Goal: Information Seeking & Learning: Find specific fact

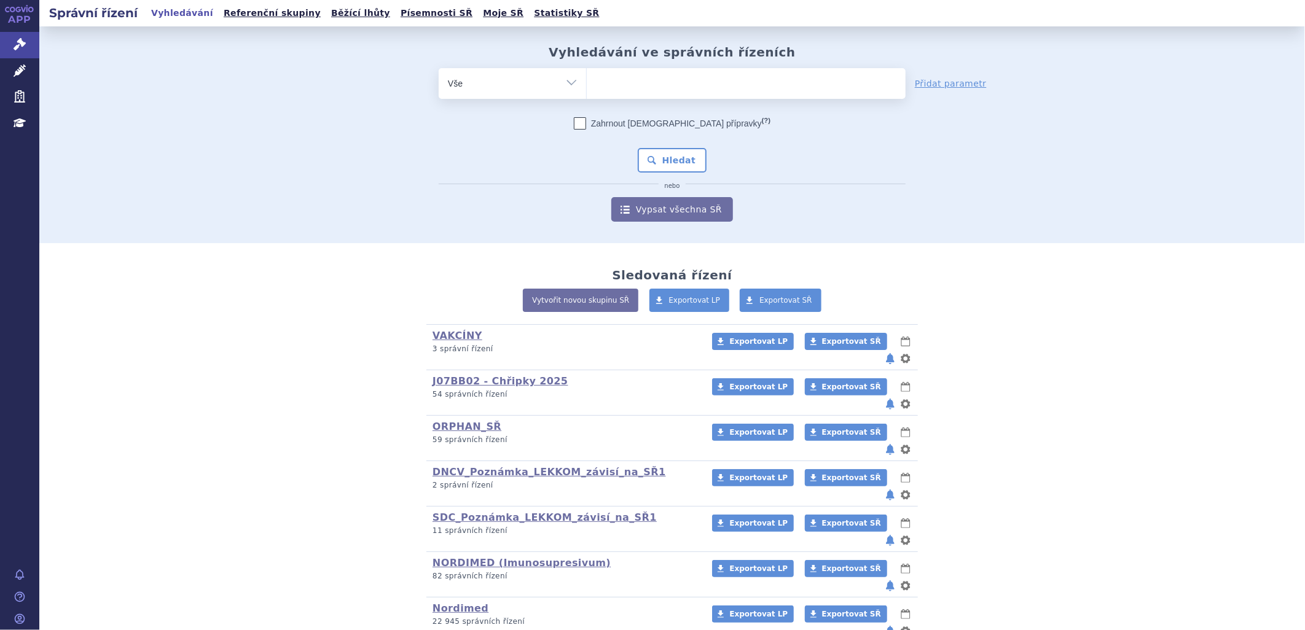
click at [623, 77] on ul at bounding box center [746, 81] width 319 height 26
click at [587, 77] on select at bounding box center [586, 83] width 1 height 31
type input "DA"
type input "DAR"
type input "DARY"
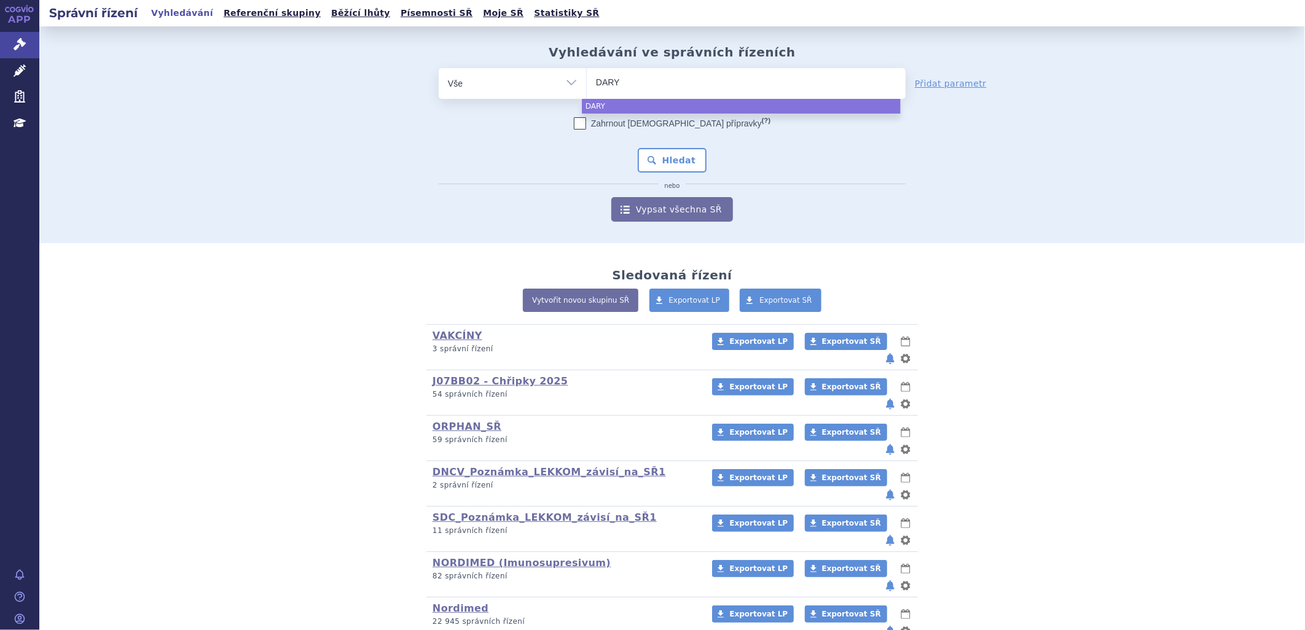
type input "DAR"
type input "DARZ"
type input "DARZA"
type input "DARZAL"
type input "DARZALE"
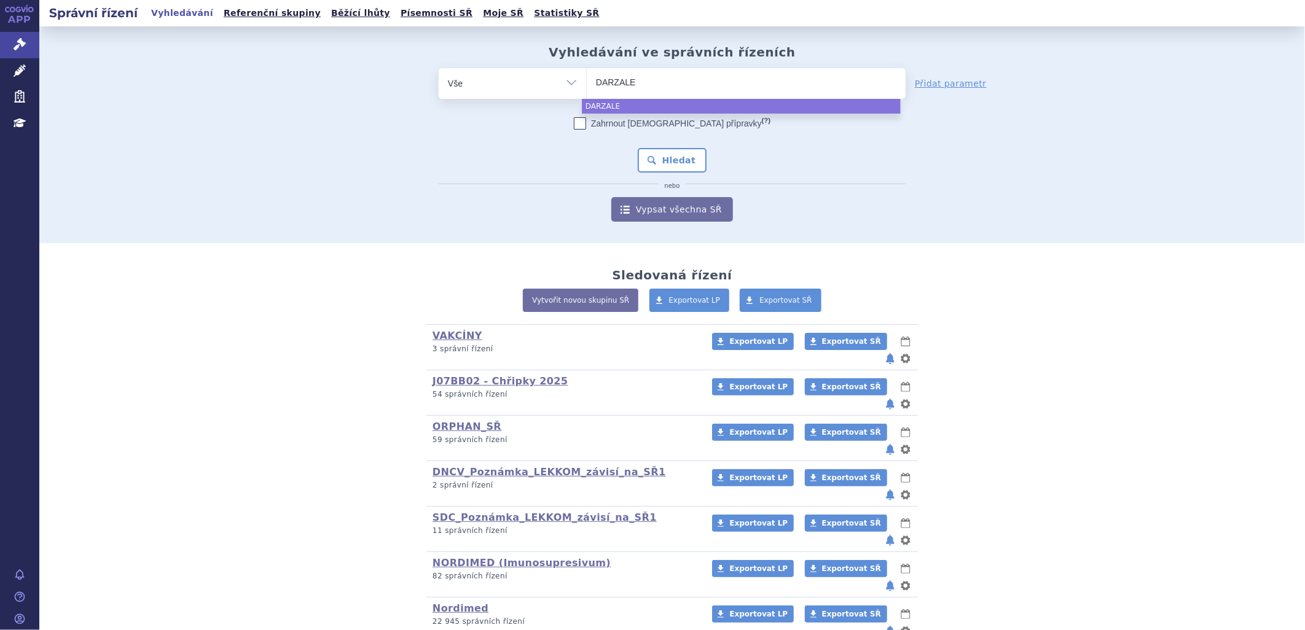
type input "[MEDICAL_DATA]"
select select "[MEDICAL_DATA]"
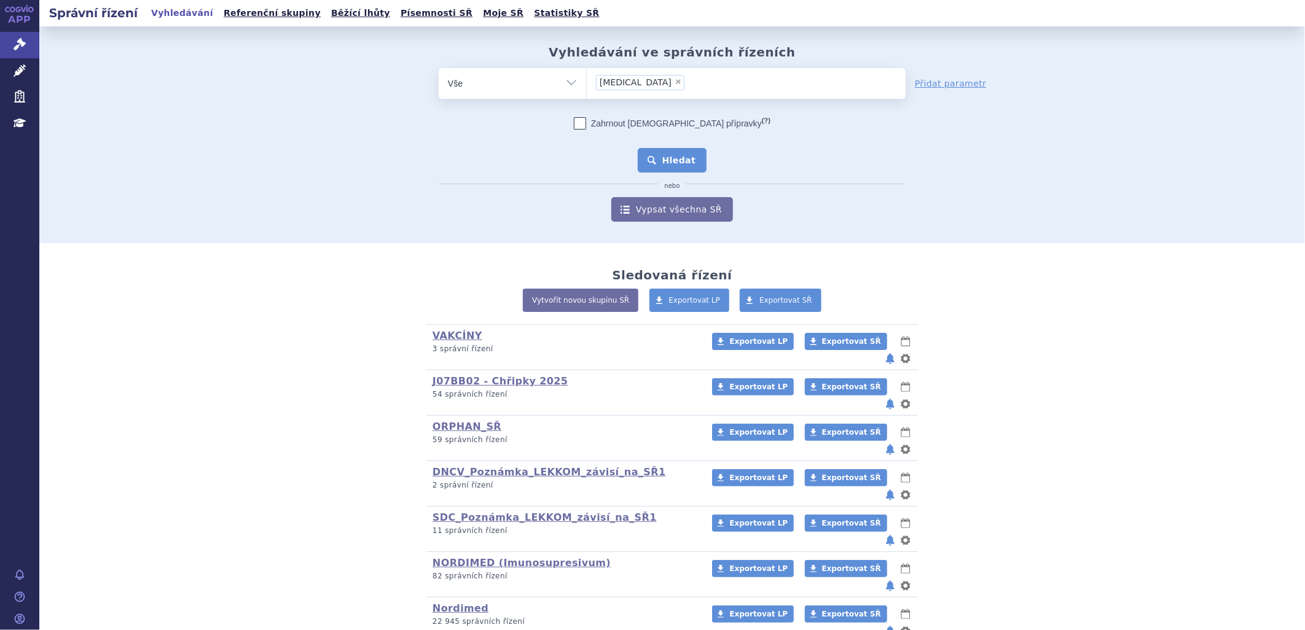
click at [668, 157] on button "Hledat" at bounding box center [672, 160] width 69 height 25
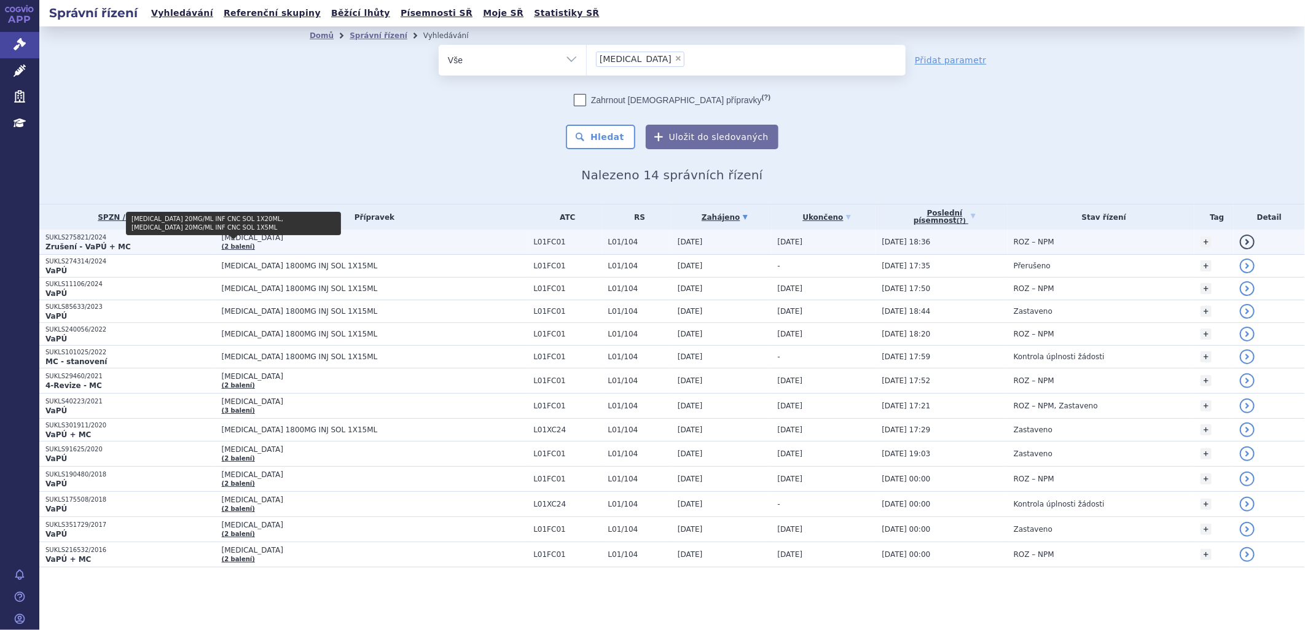
click at [241, 244] on link "(2 balení)" at bounding box center [238, 246] width 33 height 7
